Goal: Download file/media

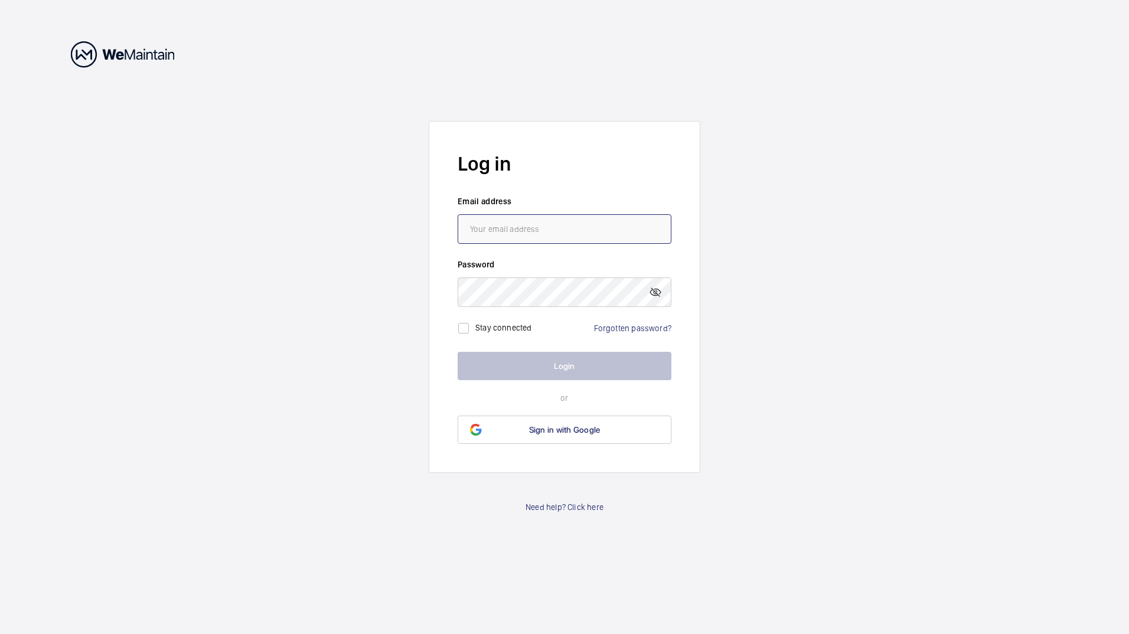
type input "[PERSON_NAME][EMAIL_ADDRESS][PERSON_NAME][DOMAIN_NAME]"
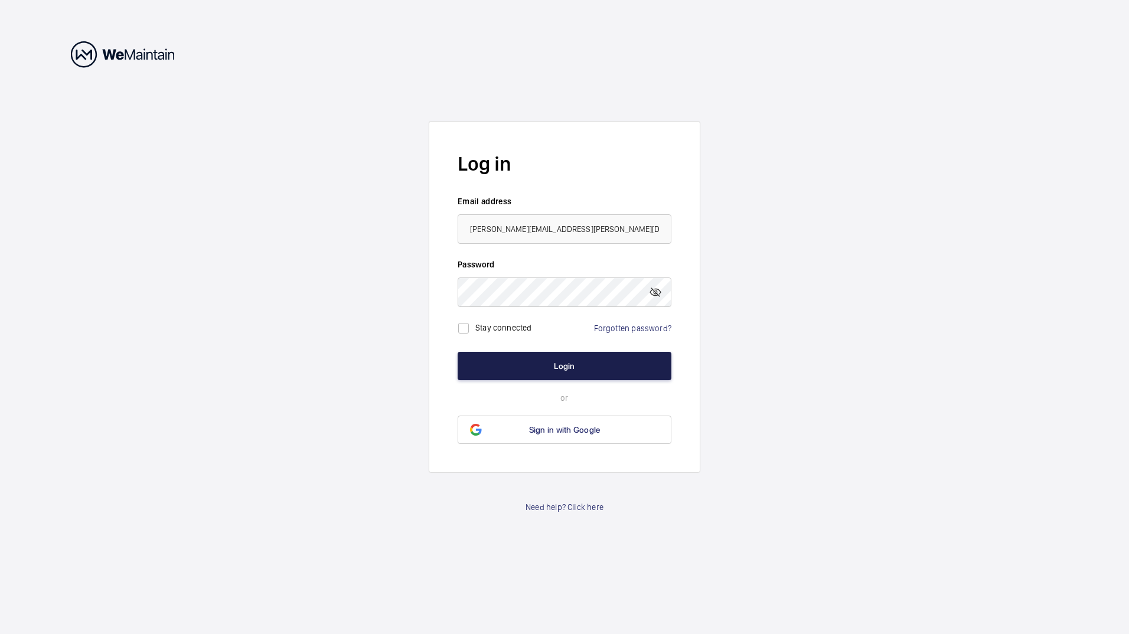
click at [548, 363] on button "Login" at bounding box center [565, 366] width 214 height 28
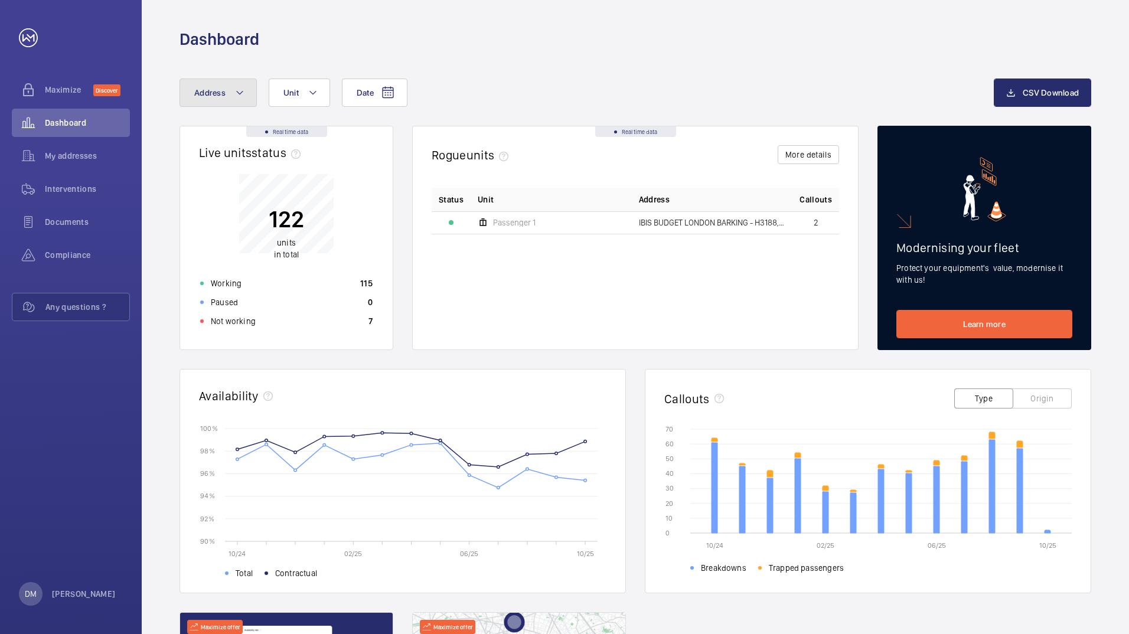
click at [235, 91] on mat-icon at bounding box center [239, 93] width 9 height 14
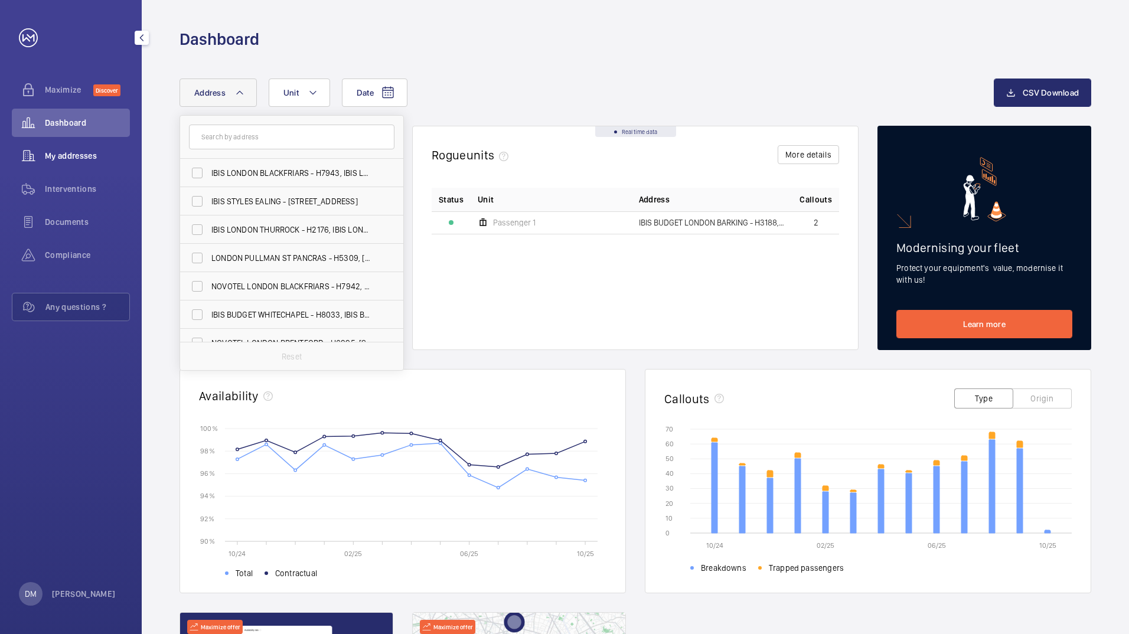
click at [86, 162] on div "My addresses" at bounding box center [71, 156] width 118 height 28
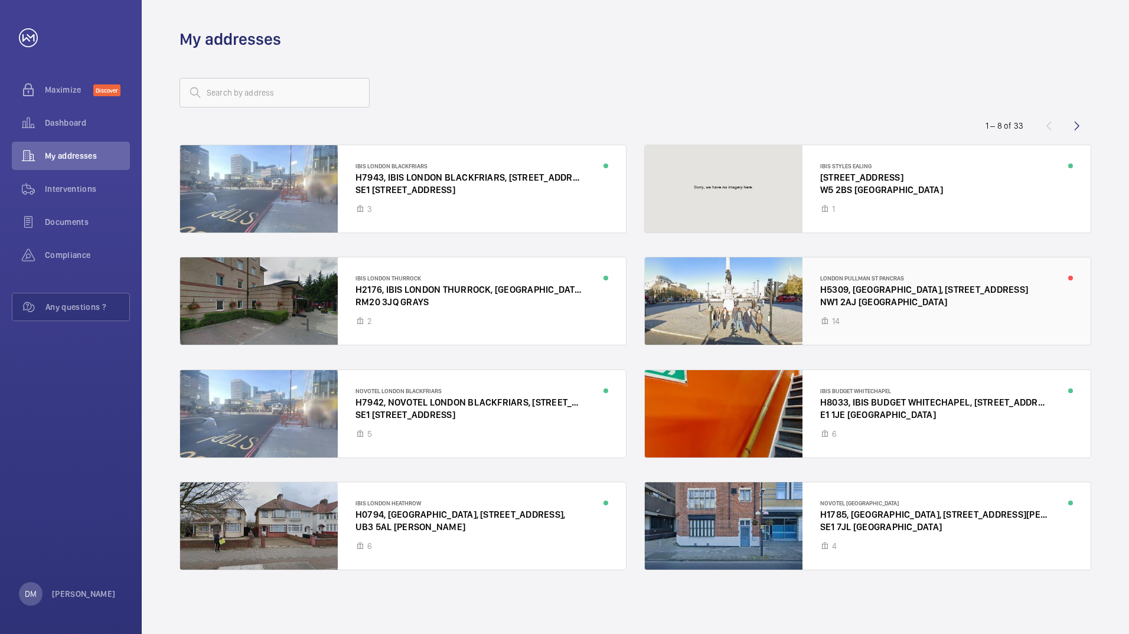
click at [893, 310] on div at bounding box center [868, 301] width 446 height 87
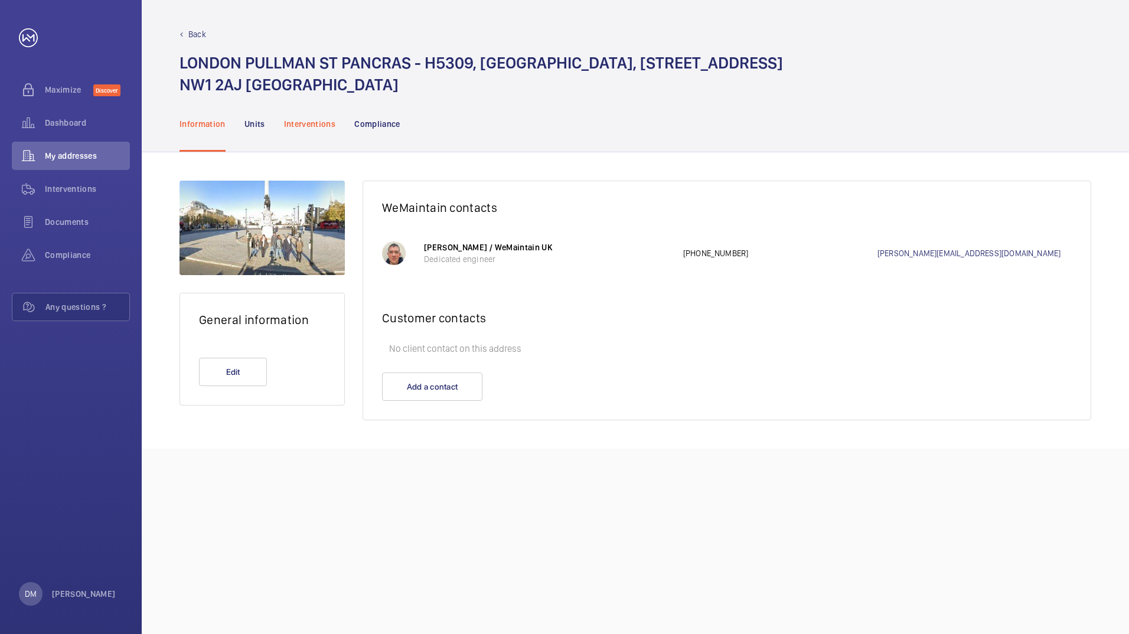
click at [296, 125] on p "Interventions" at bounding box center [310, 124] width 52 height 12
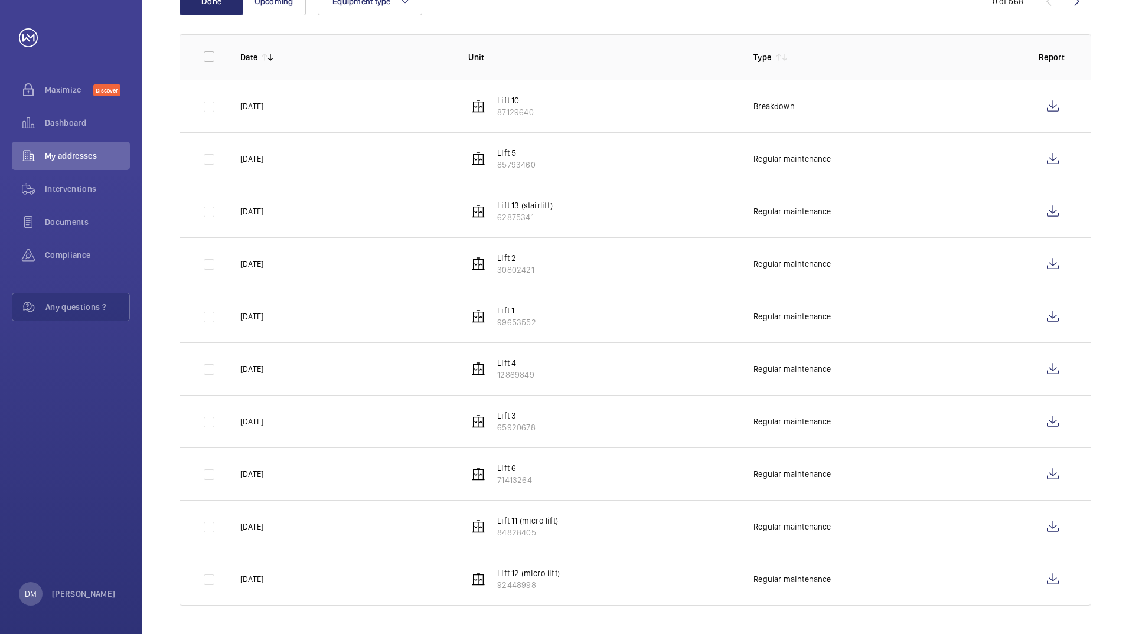
scroll to position [76, 0]
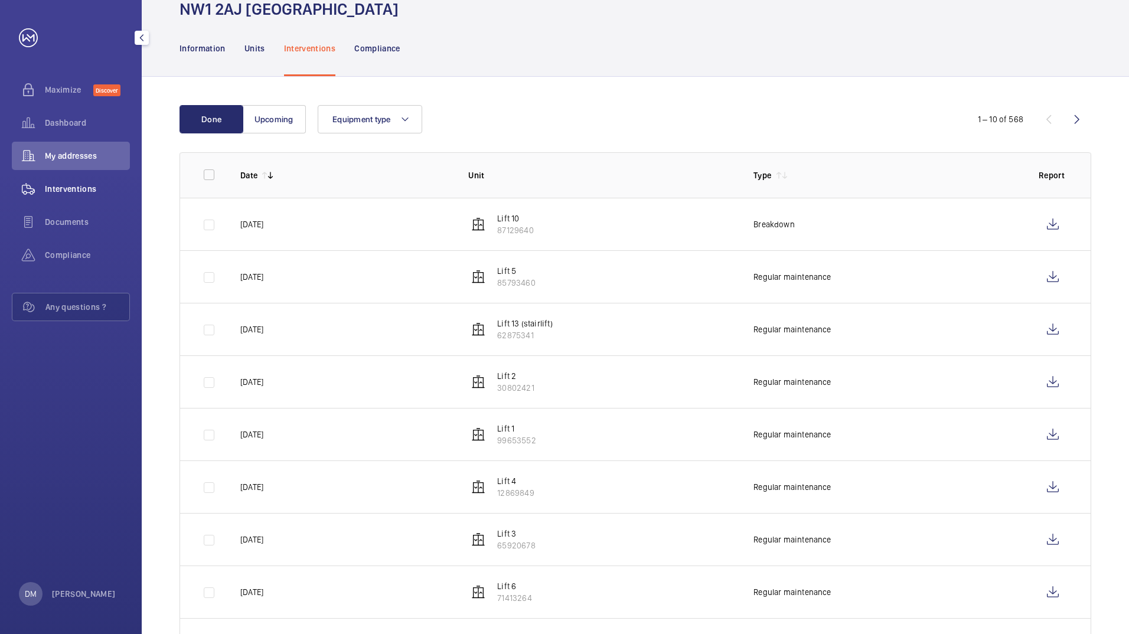
click at [91, 191] on span "Interventions" at bounding box center [87, 189] width 85 height 12
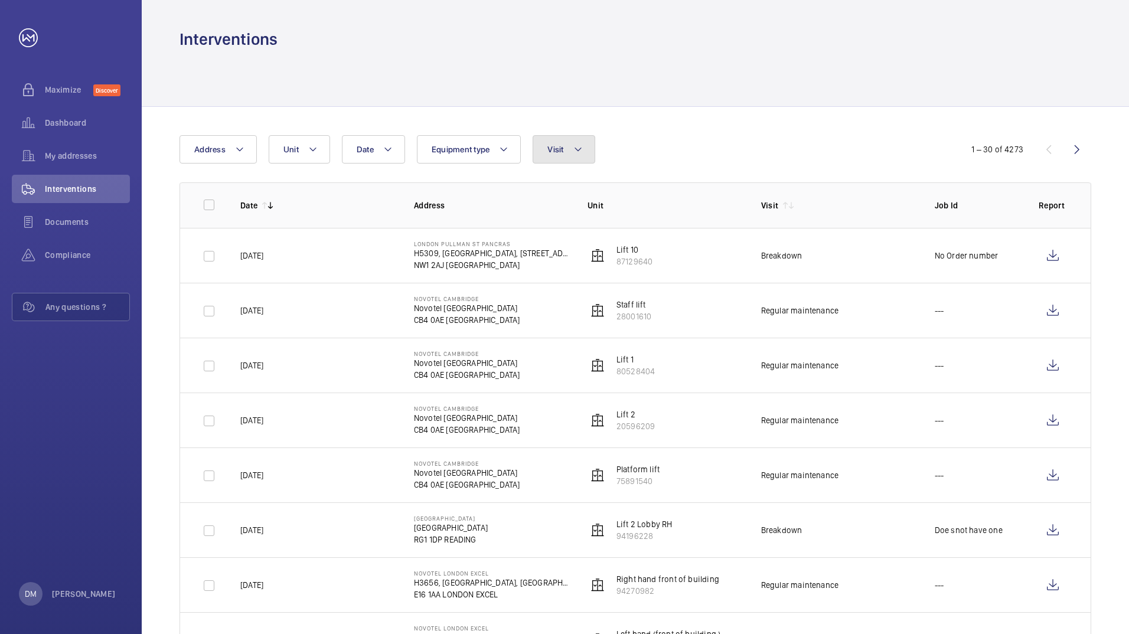
click at [575, 148] on mat-icon at bounding box center [578, 149] width 9 height 14
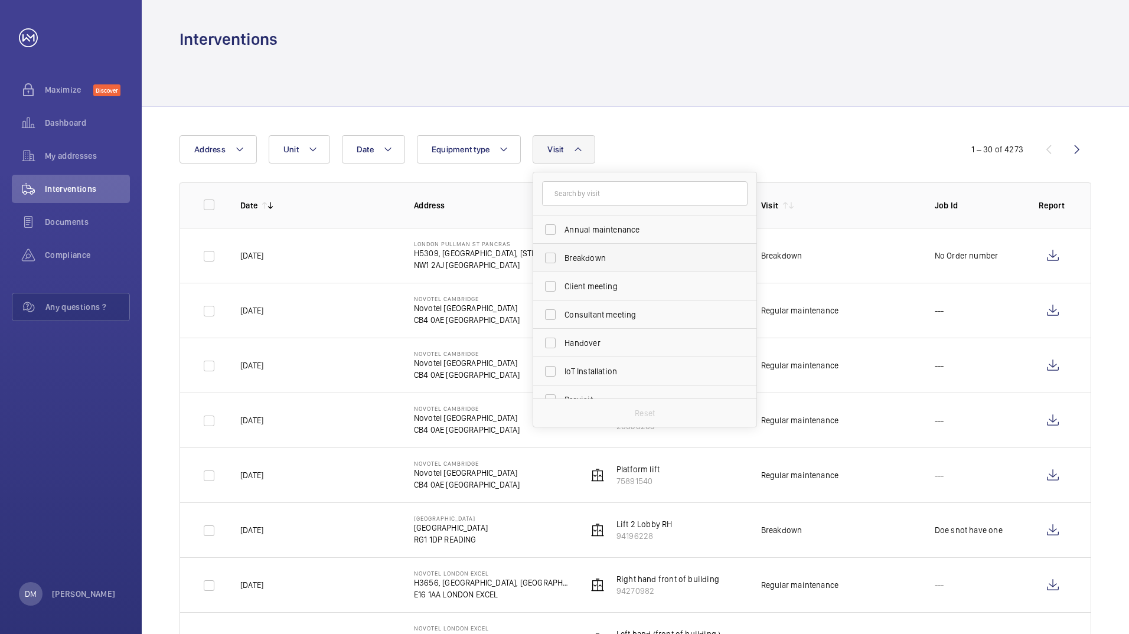
click at [575, 258] on span "Breakdown" at bounding box center [646, 258] width 162 height 12
click at [562, 258] on input "Breakdown" at bounding box center [551, 258] width 24 height 24
checkbox input "true"
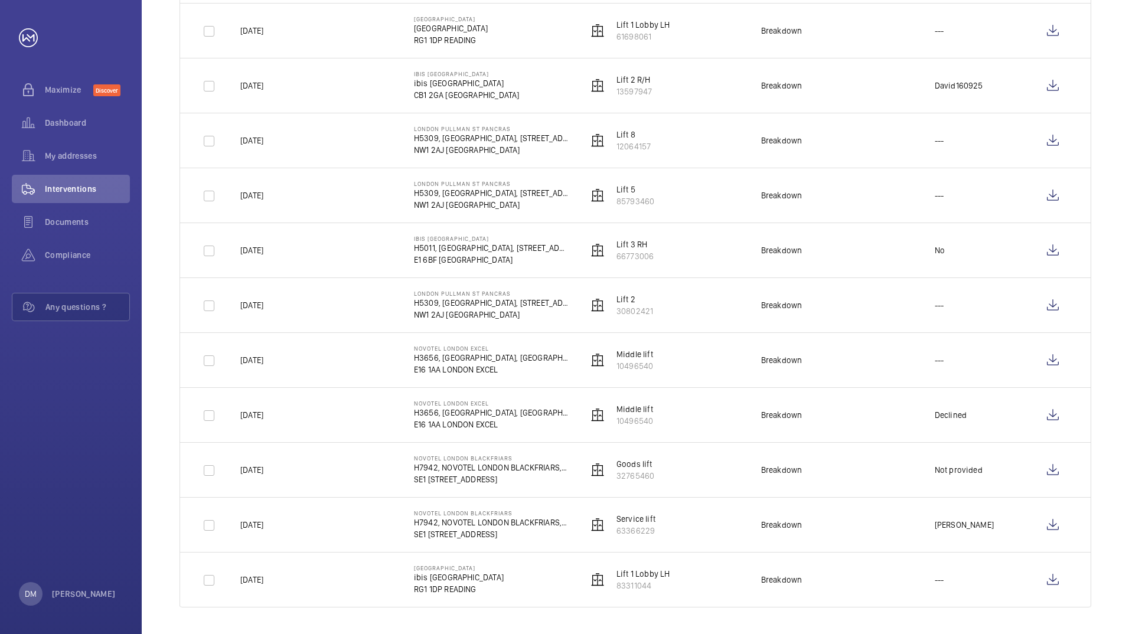
scroll to position [1271, 0]
click at [1060, 303] on wm-front-icon-button at bounding box center [1053, 303] width 28 height 28
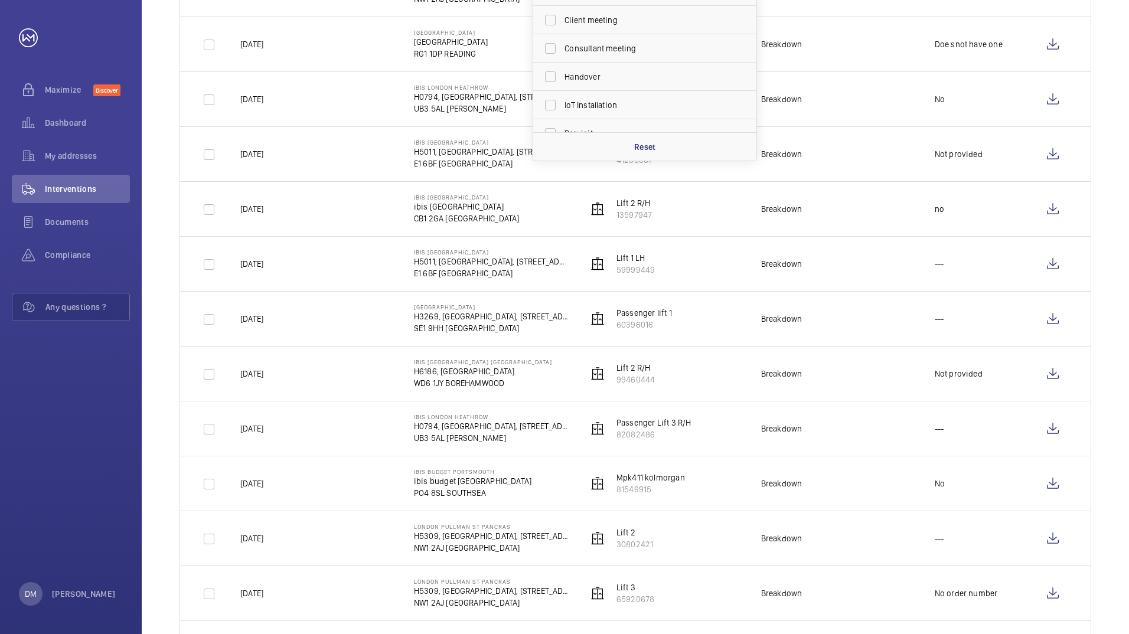
scroll to position [0, 0]
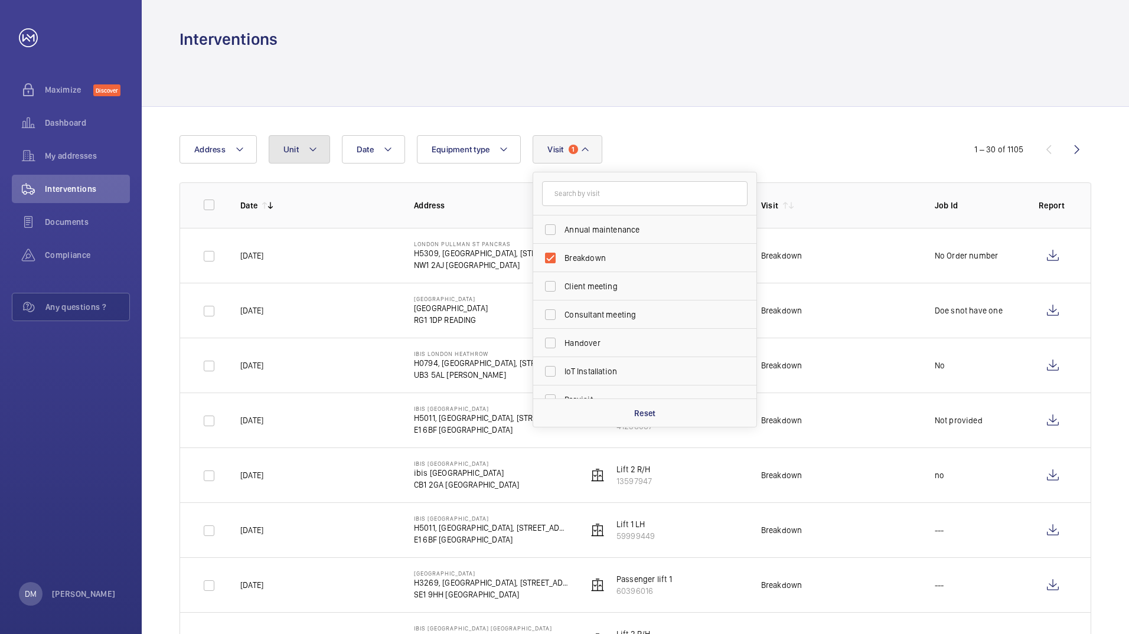
click at [321, 157] on button "Unit" at bounding box center [299, 149] width 61 height 28
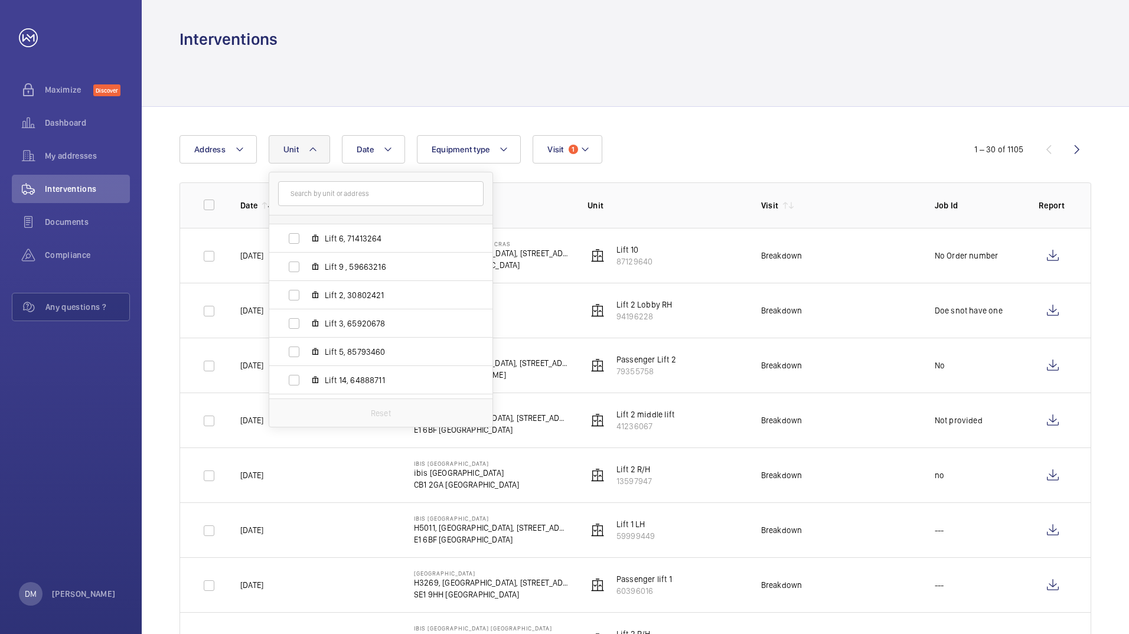
scroll to position [878, 0]
click at [295, 288] on input "Lift 2, 30802421" at bounding box center [294, 288] width 24 height 24
checkbox input "true"
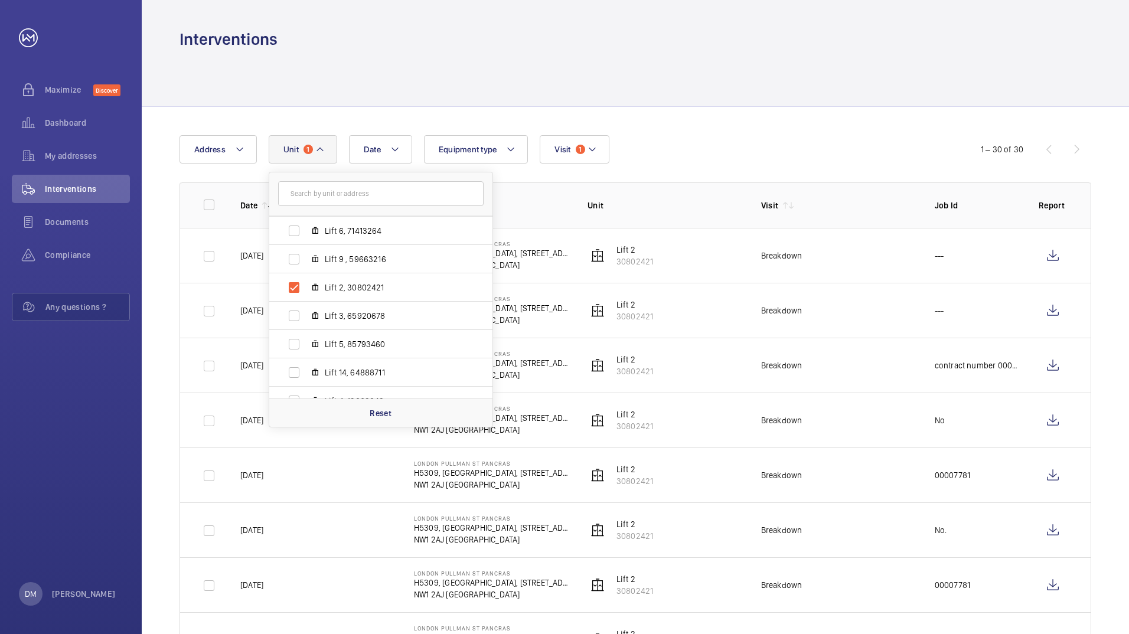
click at [670, 201] on p "Unit" at bounding box center [665, 206] width 155 height 12
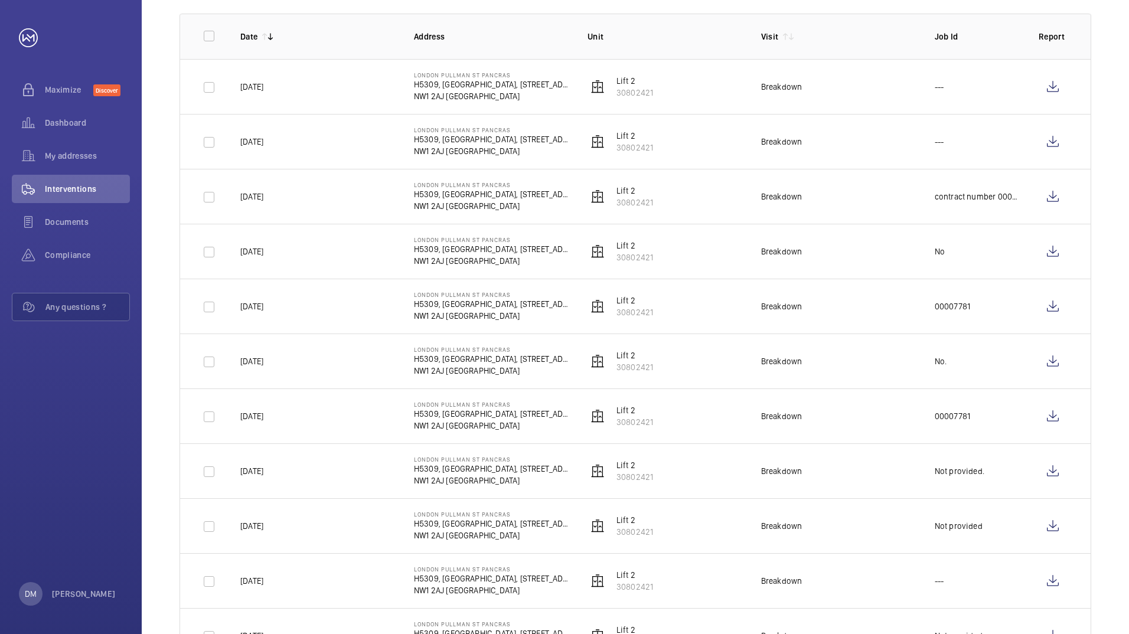
scroll to position [59, 0]
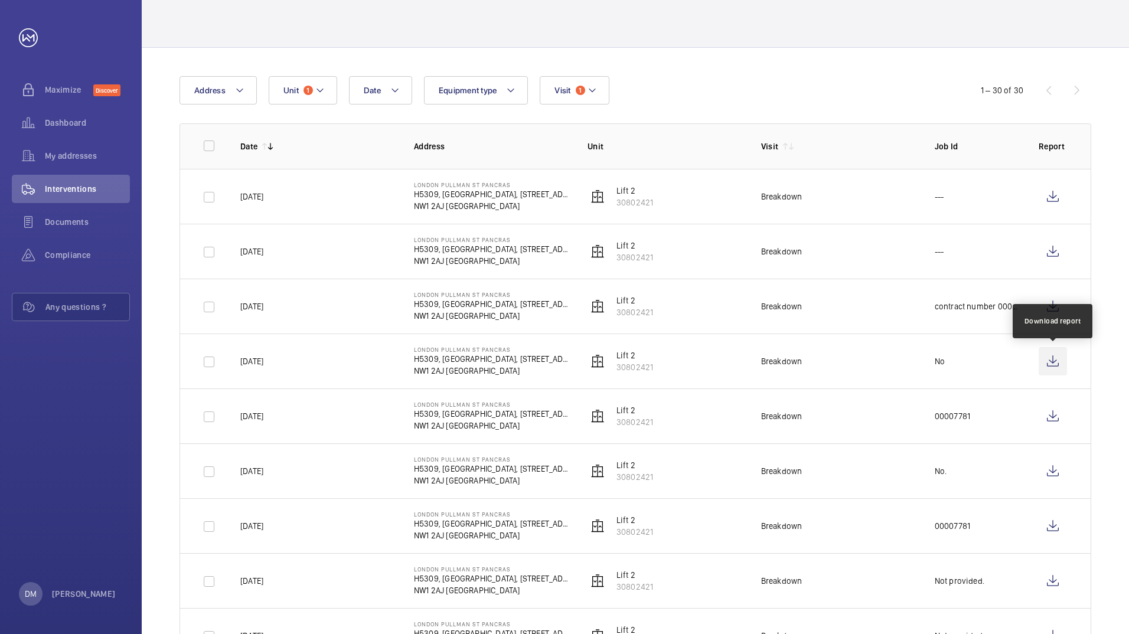
click at [1056, 364] on wm-front-icon-button at bounding box center [1053, 361] width 28 height 28
